Goal: Find specific page/section: Find specific page/section

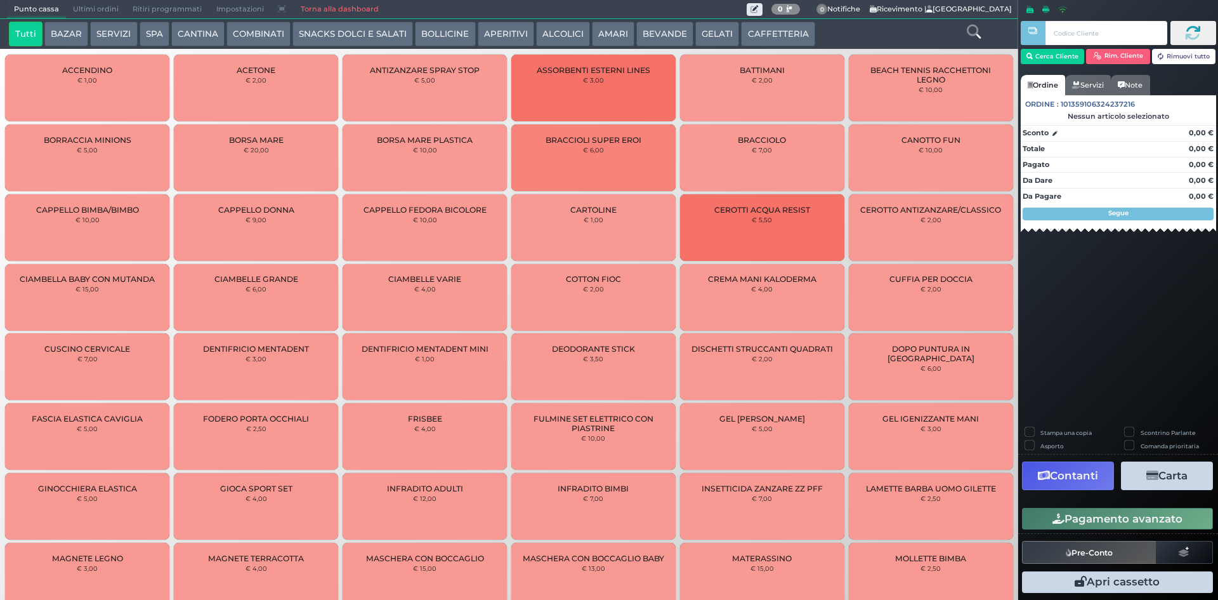
click at [971, 27] on icon at bounding box center [974, 32] width 14 height 14
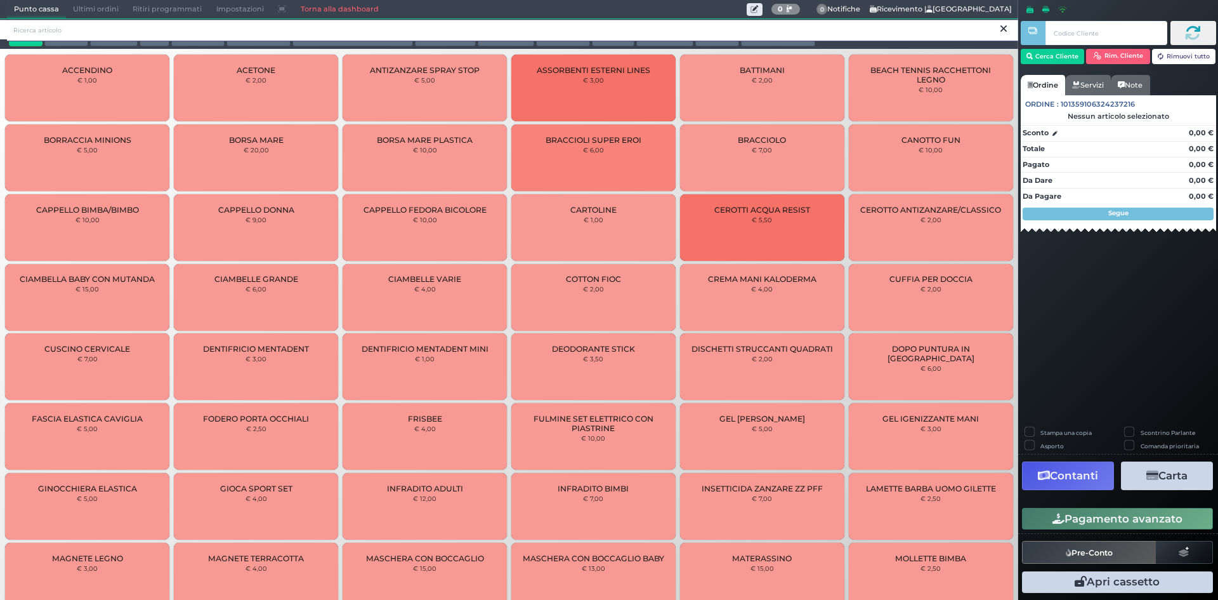
click at [451, 31] on input "search" at bounding box center [512, 30] width 1011 height 22
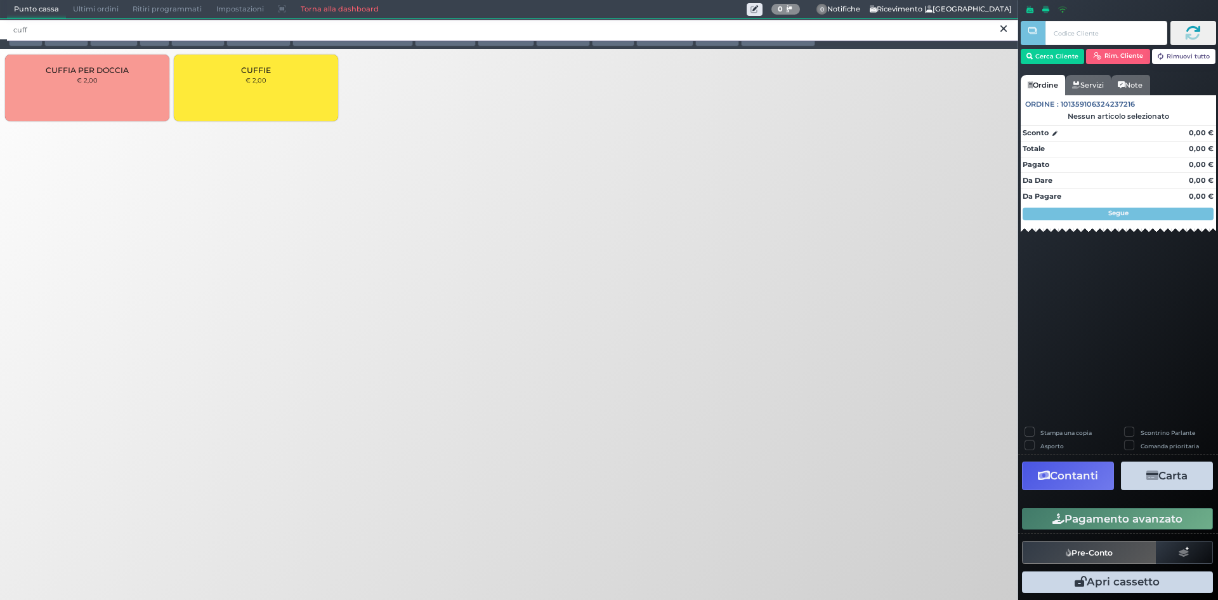
type input "cuff"
click at [1004, 30] on icon at bounding box center [1004, 29] width 6 height 13
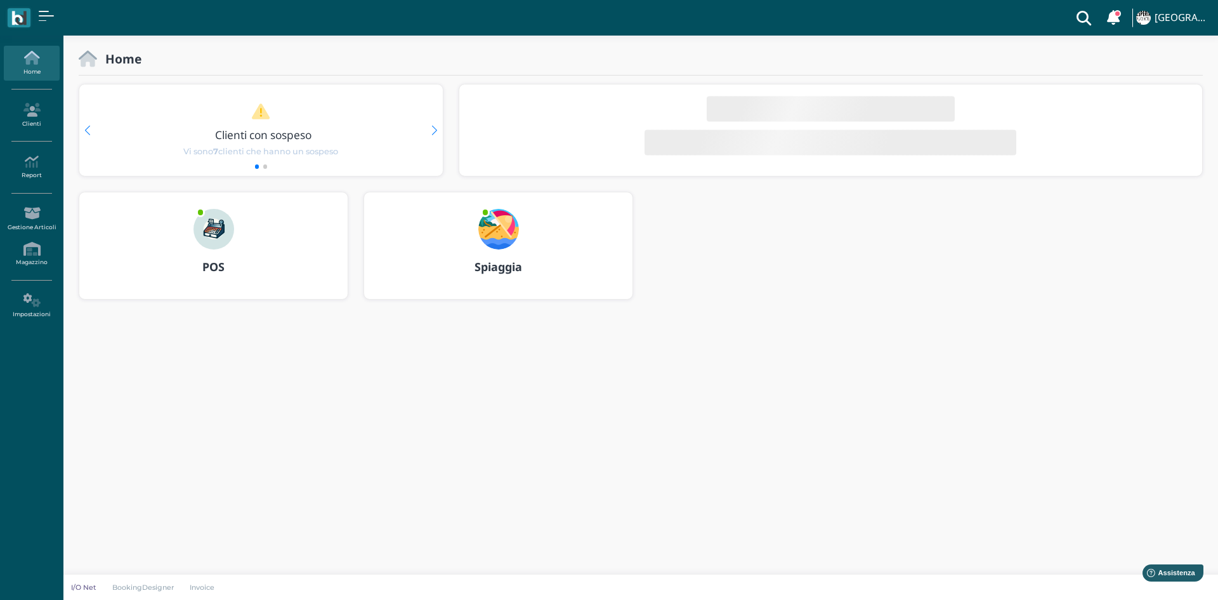
click at [255, 209] on div "POS" at bounding box center [213, 245] width 268 height 107
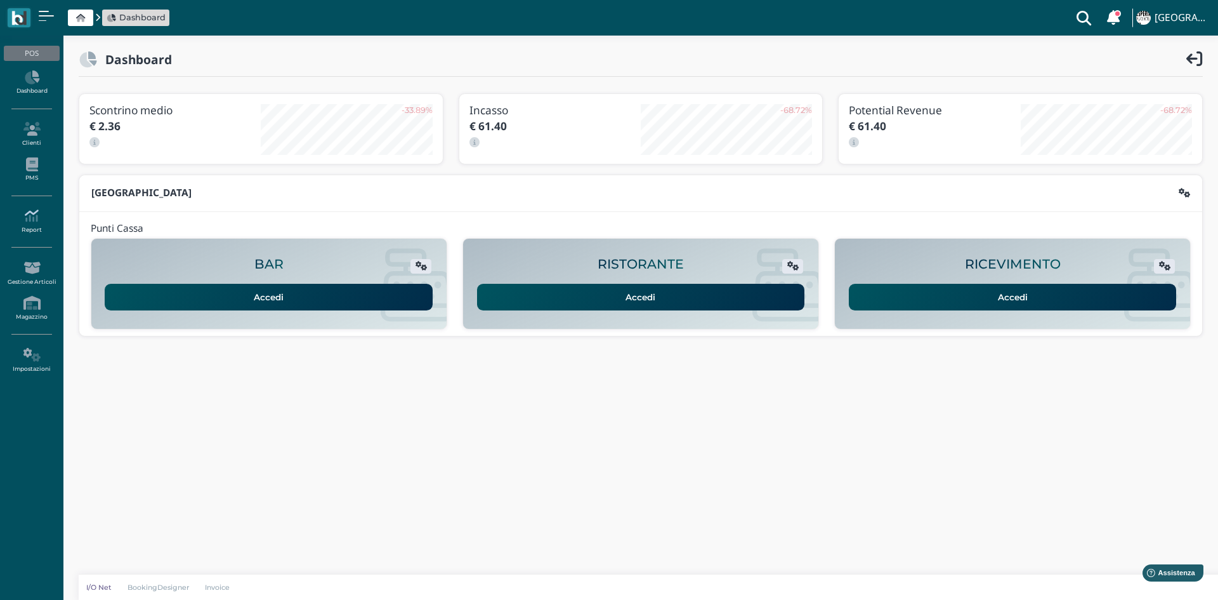
click at [32, 218] on icon at bounding box center [31, 216] width 55 height 14
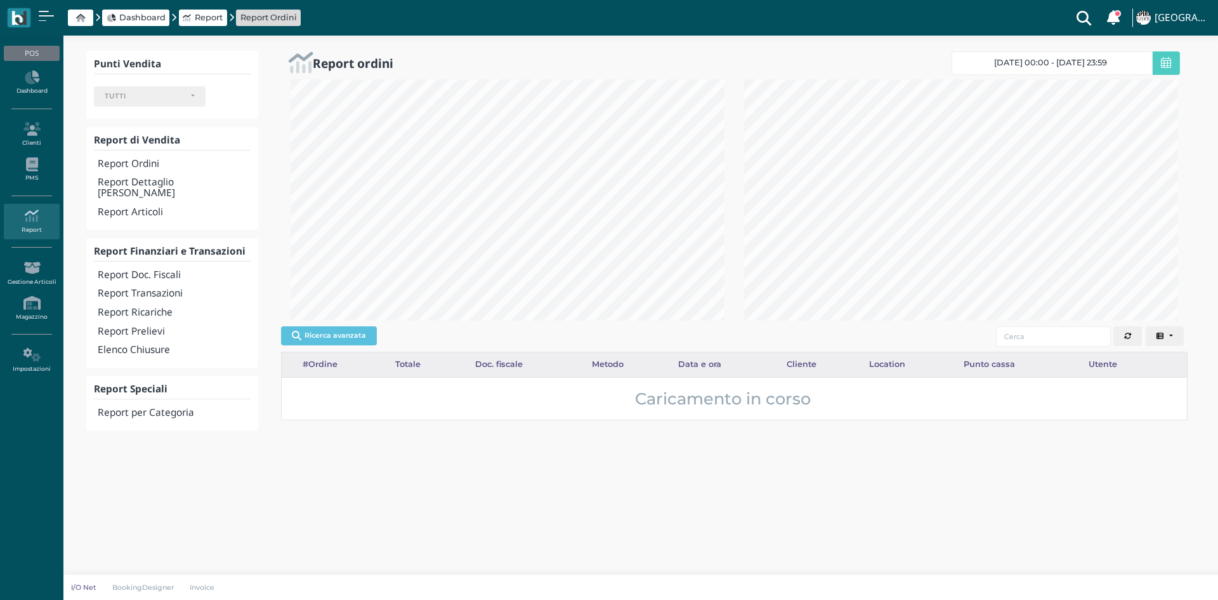
select select
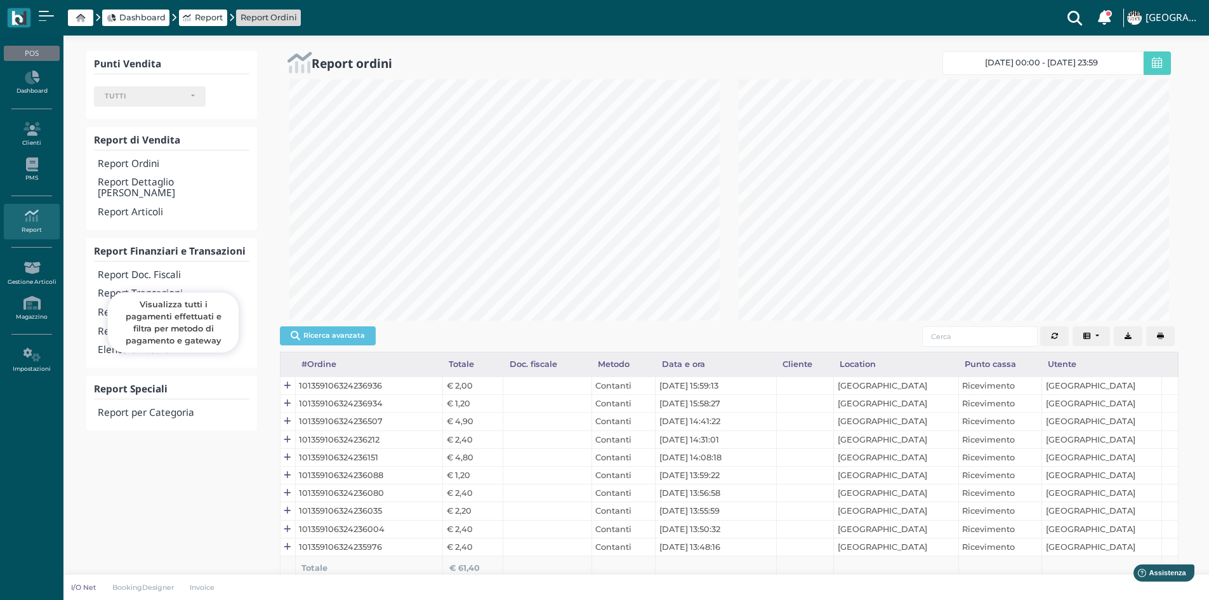
click at [166, 288] on h4 "Report Transazioni" at bounding box center [173, 293] width 151 height 11
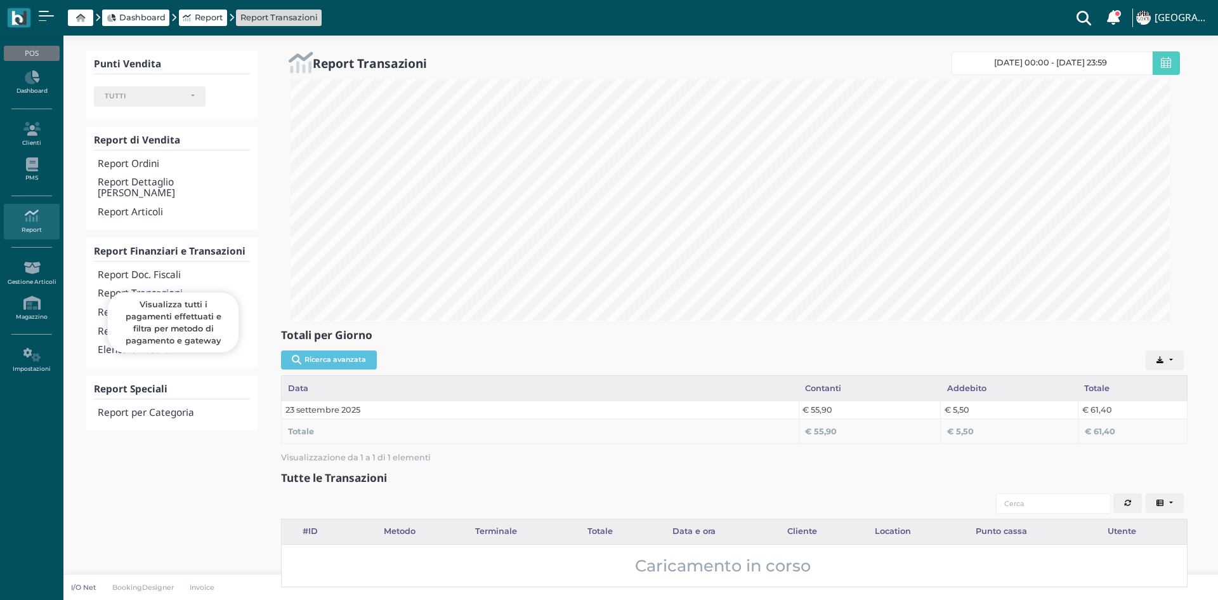
select select
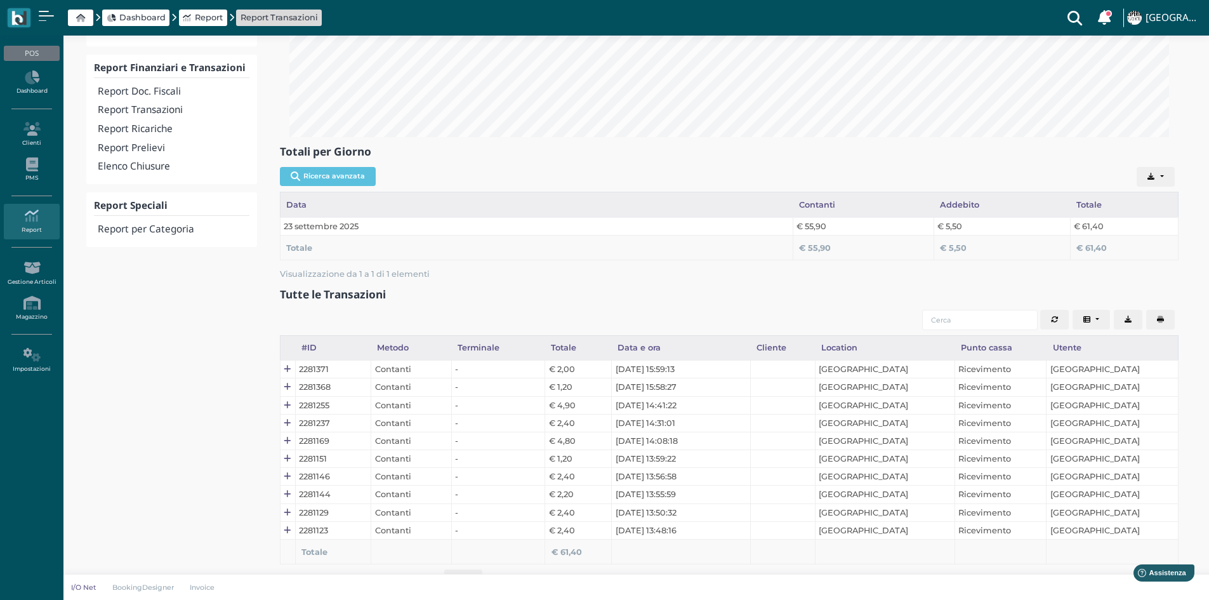
scroll to position [211, 0]
